Goal: Check status: Check status

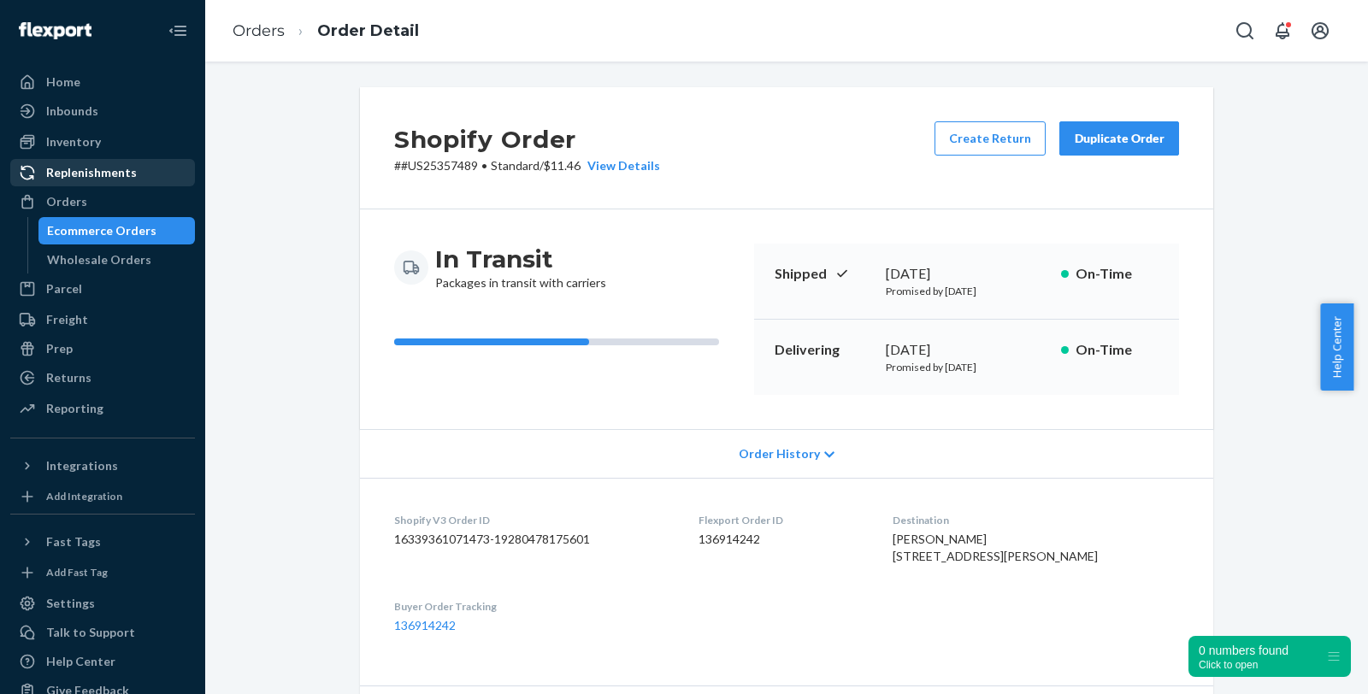
drag, startPoint x: 86, startPoint y: 145, endPoint x: 86, endPoint y: 168, distance: 23.9
click at [86, 145] on div "Inventory" at bounding box center [73, 141] width 55 height 17
click at [86, 143] on div "Inventory" at bounding box center [73, 141] width 55 height 17
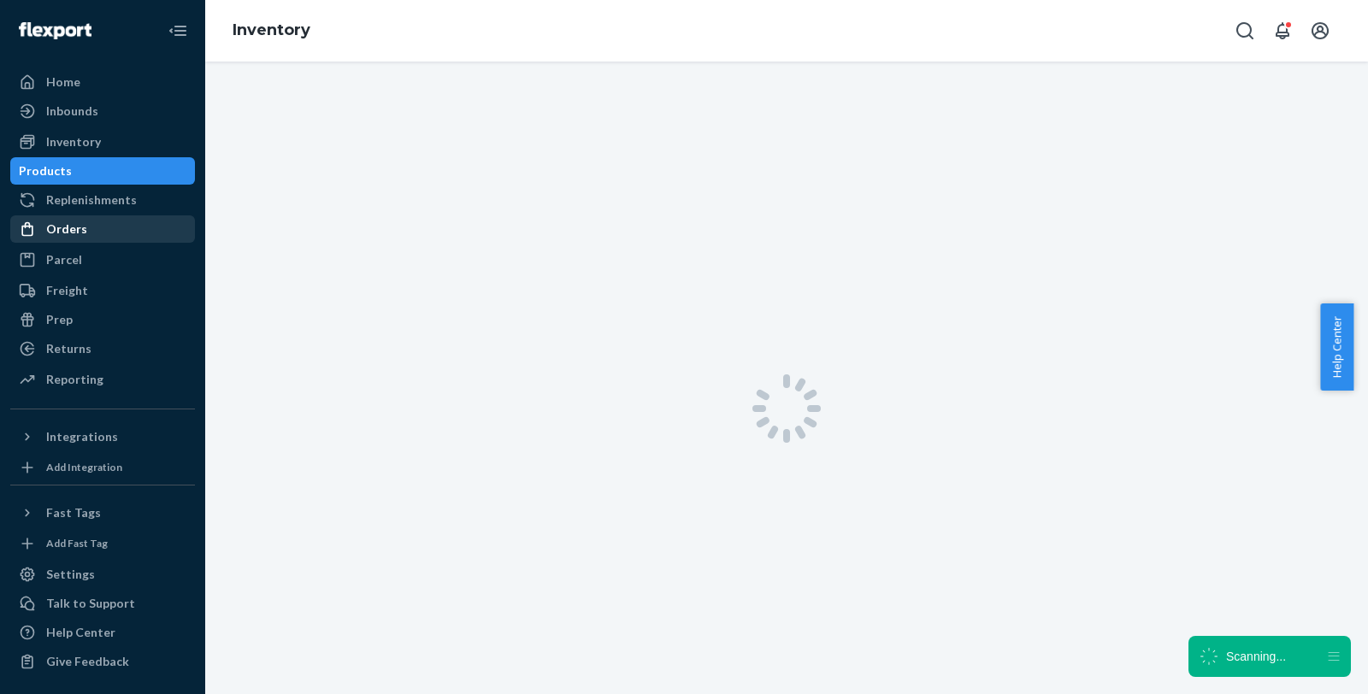
click at [60, 229] on div "Orders" at bounding box center [66, 229] width 41 height 17
click at [62, 228] on div "Orders" at bounding box center [66, 229] width 41 height 17
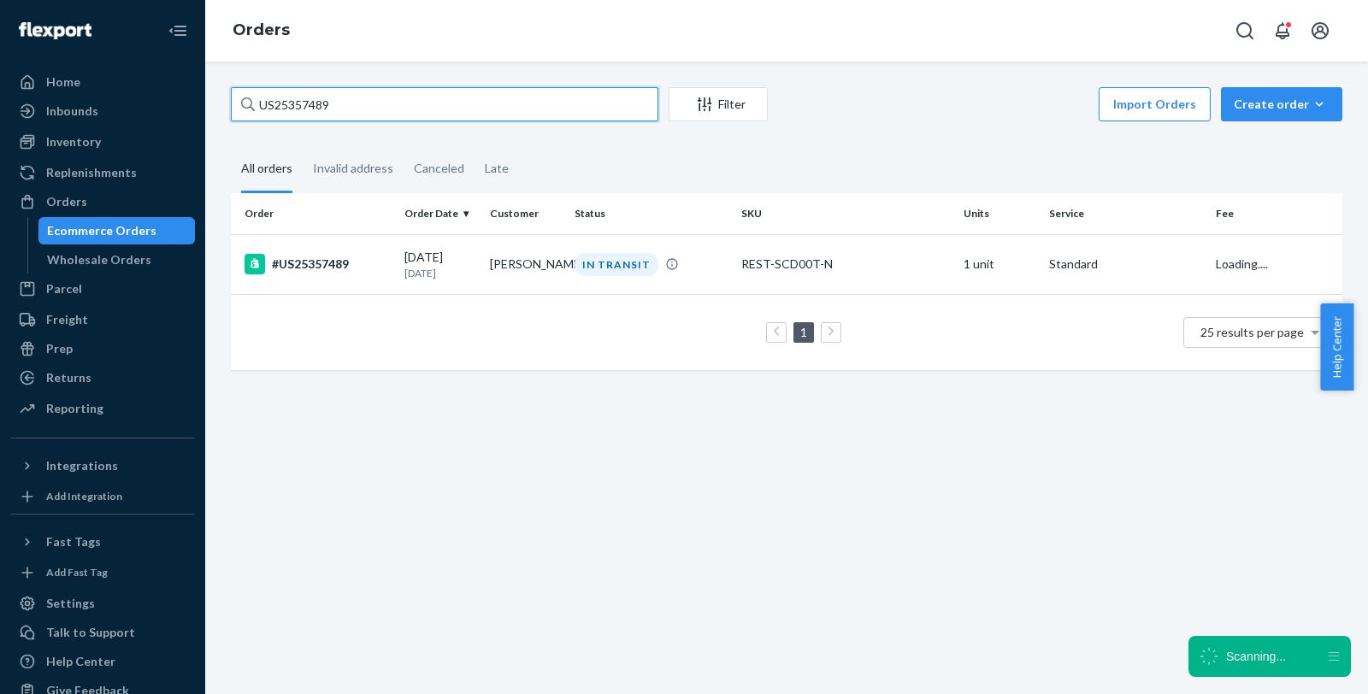
drag, startPoint x: 380, startPoint y: 105, endPoint x: 210, endPoint y: 102, distance: 169.4
click at [210, 102] on div "US25357489 Filter Import Orders Create order Ecommerce order Removal order All …" at bounding box center [786, 378] width 1163 height 633
paste input "#US25262952 Complete"
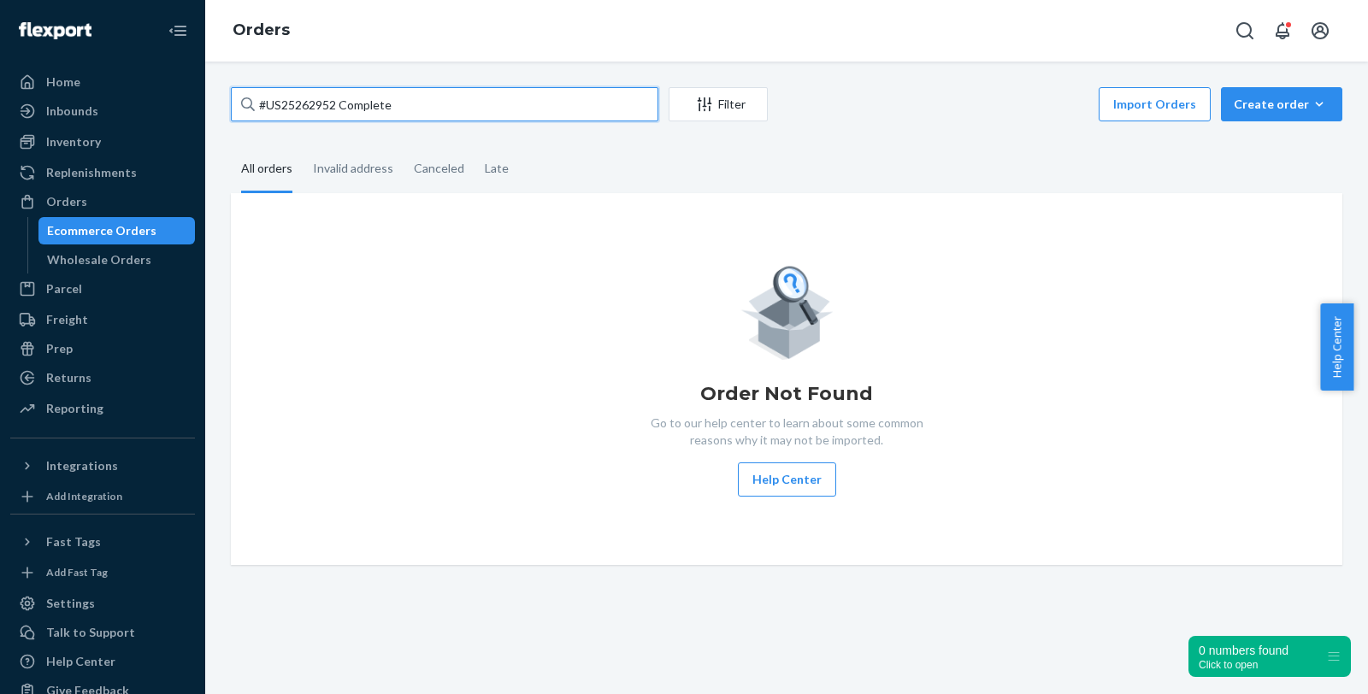
drag, startPoint x: 334, startPoint y: 99, endPoint x: 517, endPoint y: 99, distance: 183.9
click at [517, 99] on input "#US25262952 Complete" at bounding box center [445, 104] width 428 height 34
type input "#US25262952"
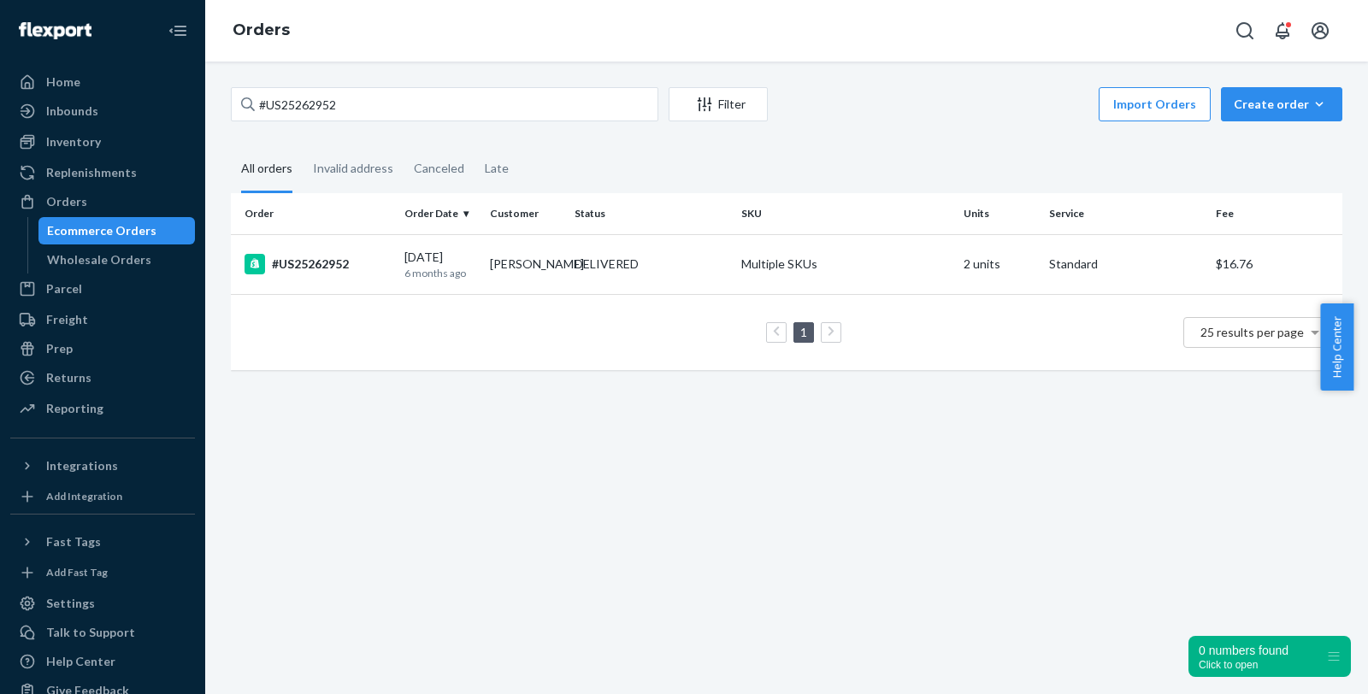
click at [303, 261] on div "#US25262952" at bounding box center [318, 264] width 146 height 21
click at [304, 262] on div "#US25262952 Filter Import Orders Create order Ecommerce order Removal order All…" at bounding box center [786, 378] width 1163 height 633
click at [312, 261] on div "#US25262952 Filter Import Orders Create order Ecommerce order Removal order All…" at bounding box center [786, 378] width 1163 height 633
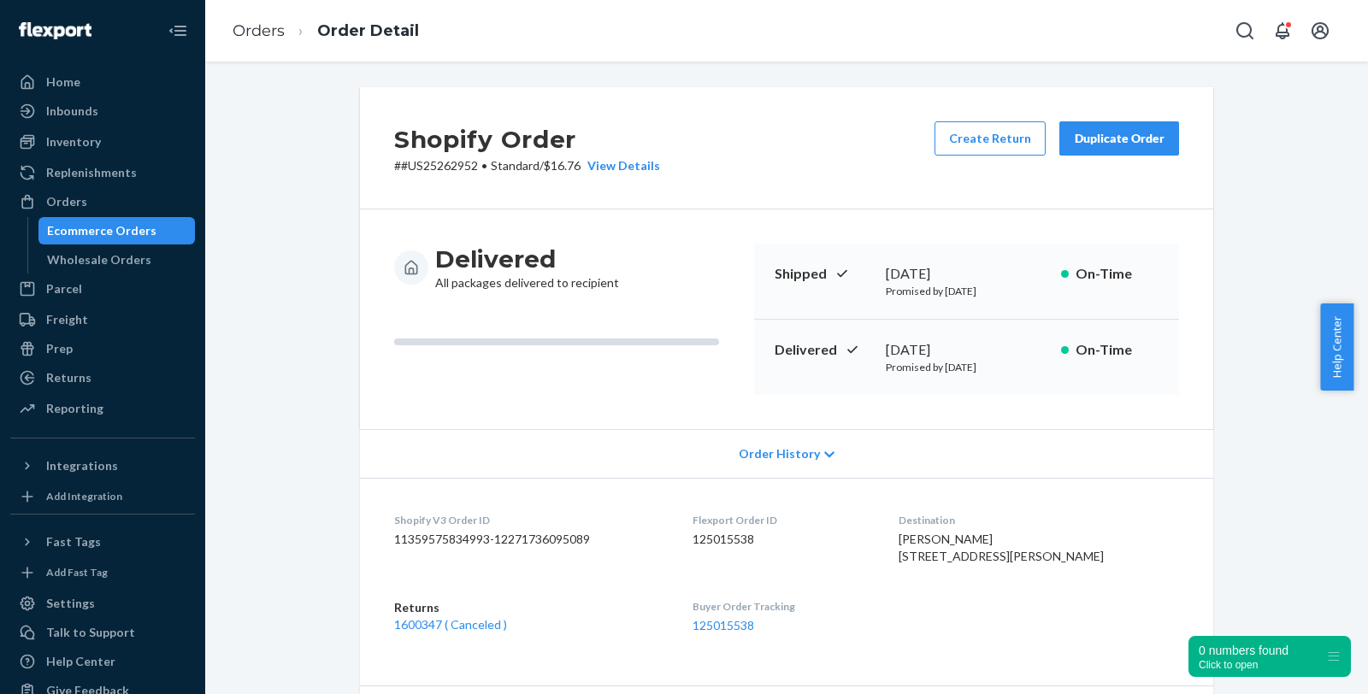
click at [1281, 231] on div "Shopify Order # #US25262952 • Standard / $16.76 View Details Create Return Dupl…" at bounding box center [786, 661] width 1137 height 1149
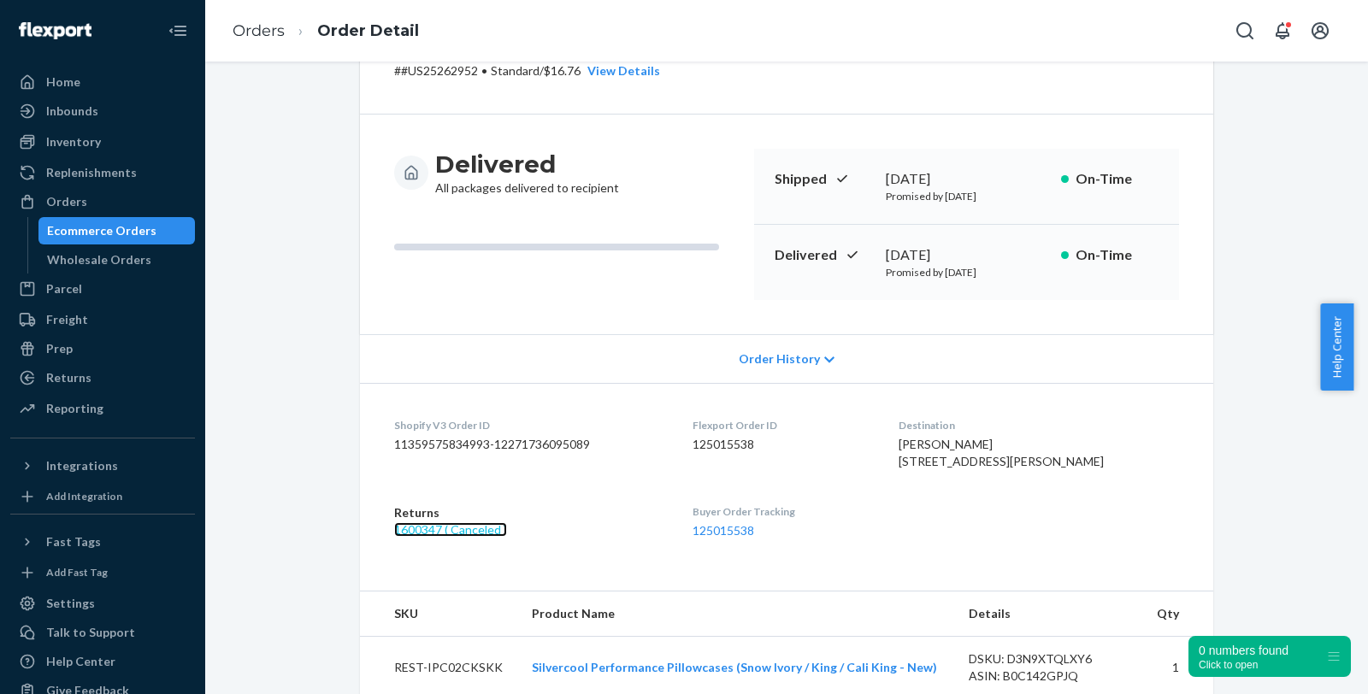
click at [408, 537] on link "1600347 ( Canceled )" at bounding box center [450, 530] width 113 height 15
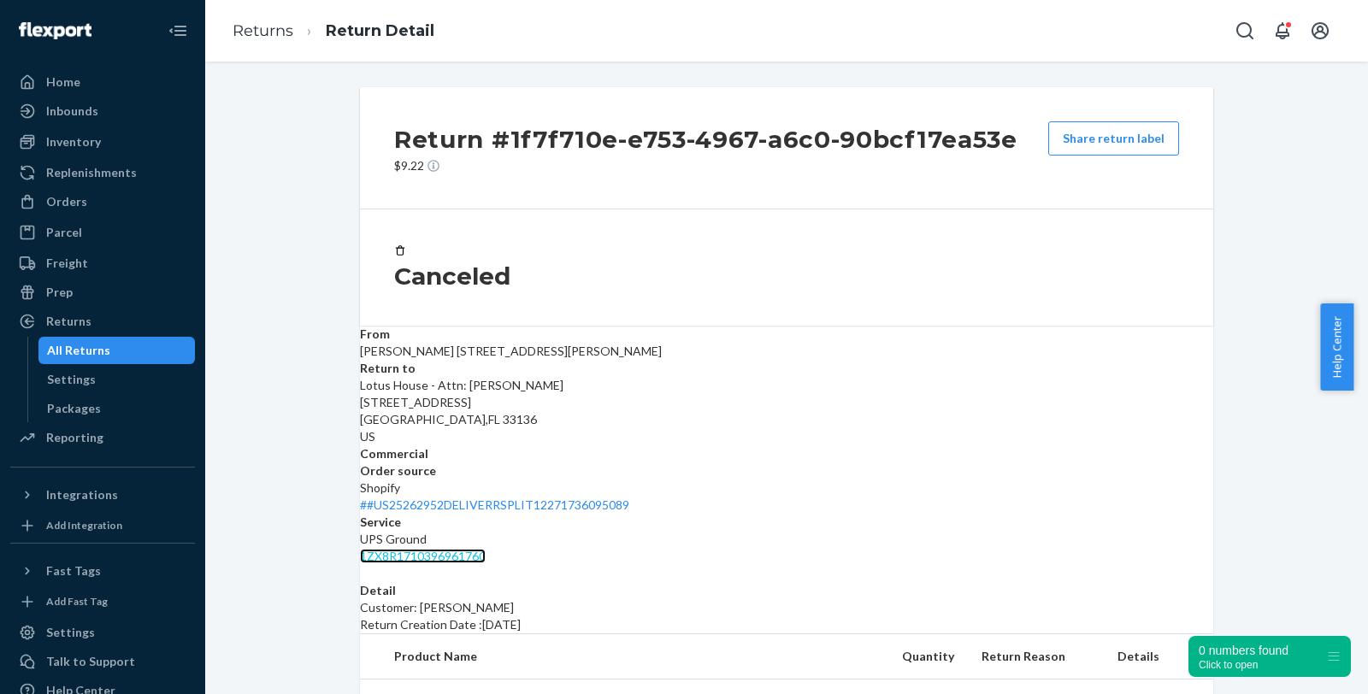
click at [486, 549] on link "1ZX8R1710396961760" at bounding box center [423, 556] width 126 height 15
